Goal: Task Accomplishment & Management: Manage account settings

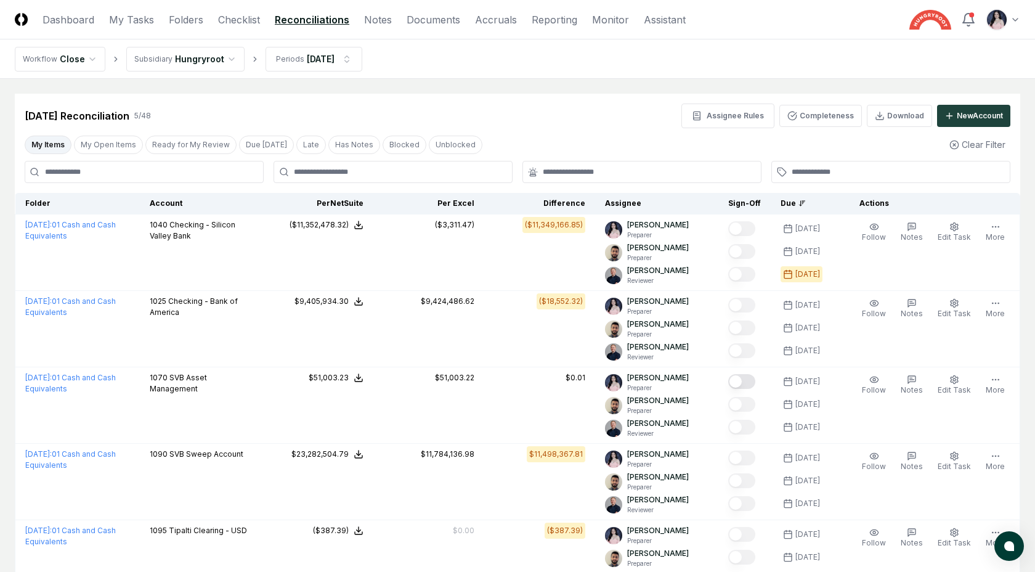
scroll to position [19, 0]
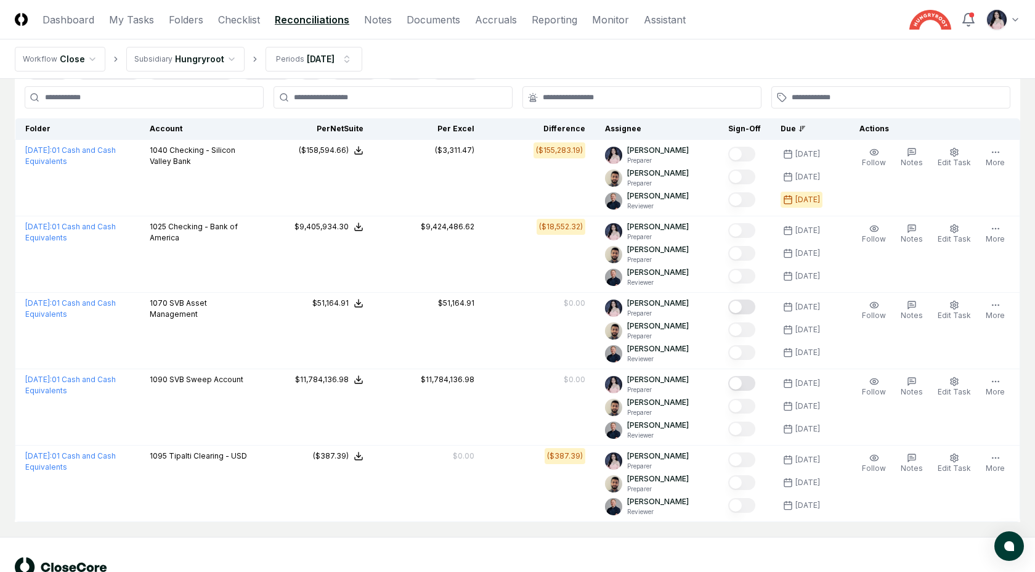
scroll to position [76, 0]
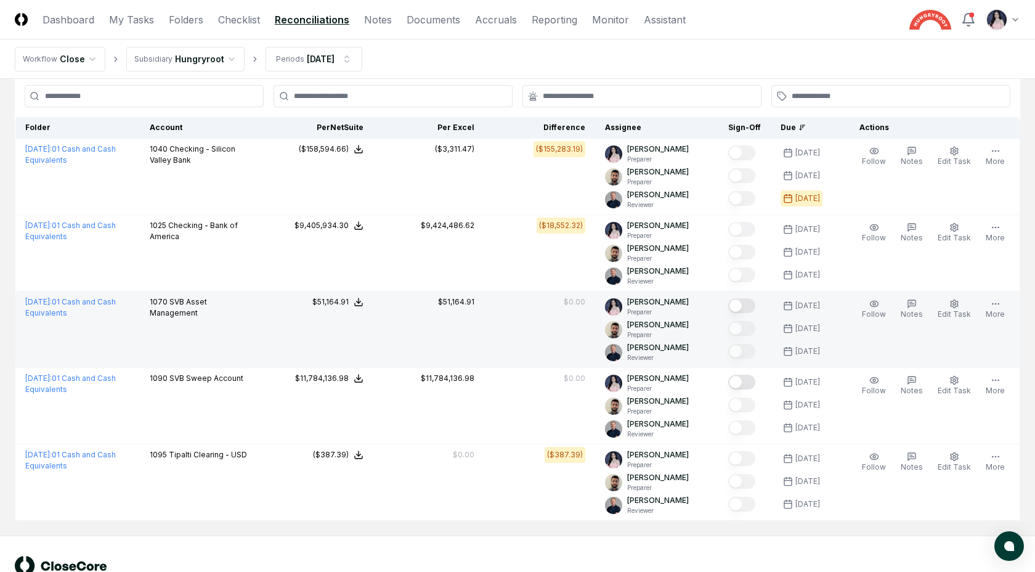
click at [753, 305] on button "Mark complete" at bounding box center [741, 305] width 27 height 15
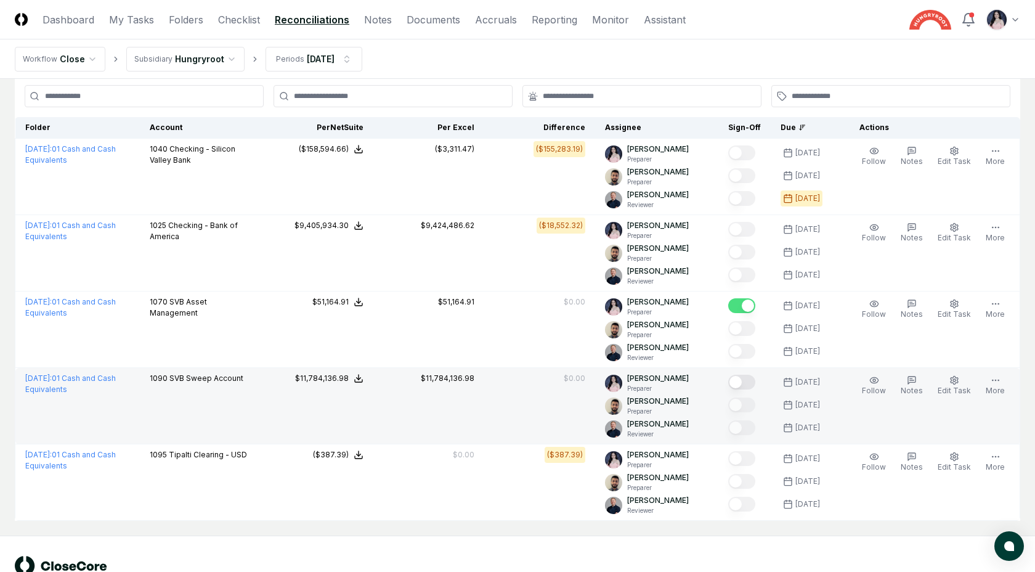
click at [749, 381] on button "Mark complete" at bounding box center [741, 382] width 27 height 15
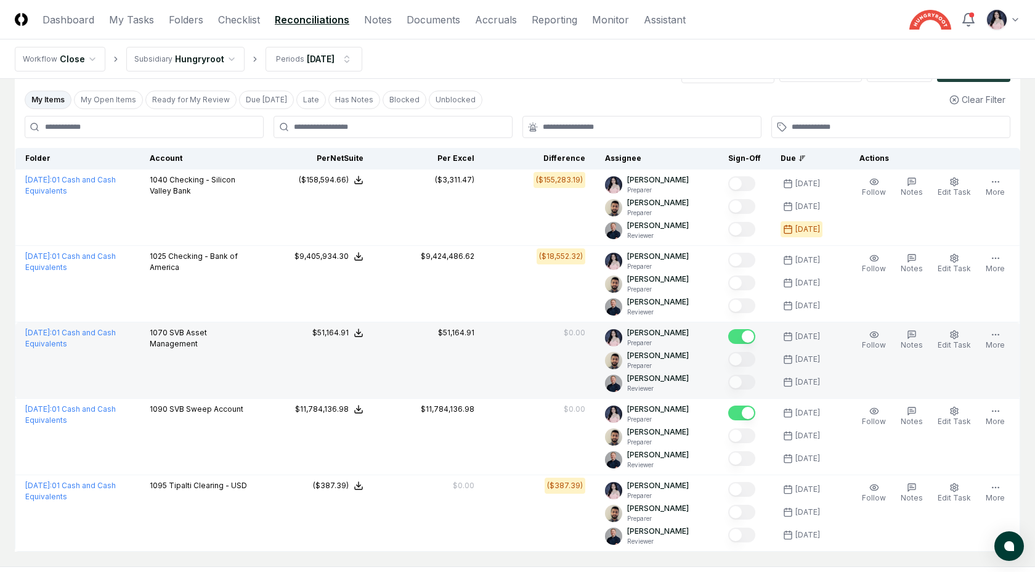
scroll to position [42, 0]
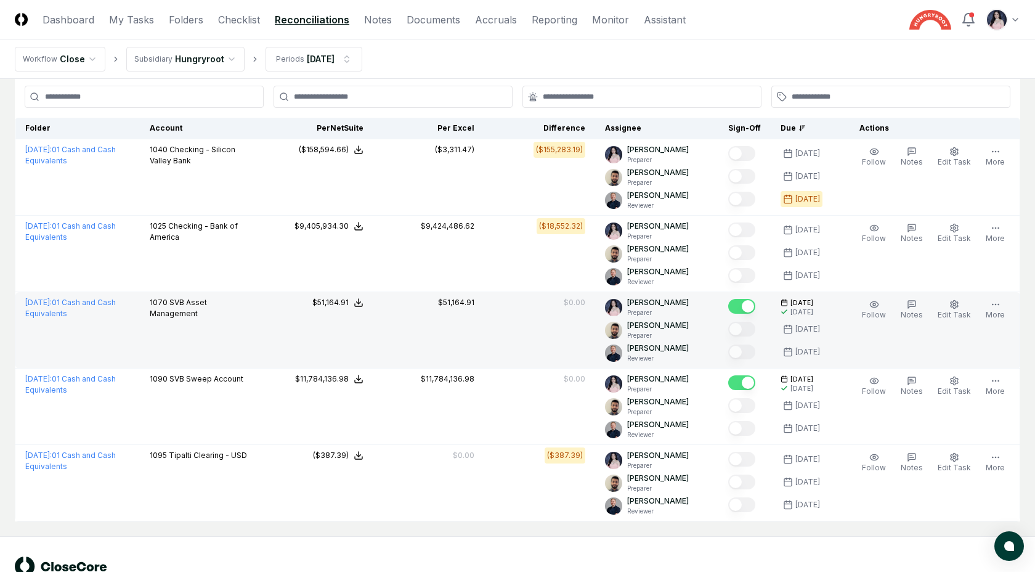
scroll to position [58, 0]
